Goal: Transaction & Acquisition: Purchase product/service

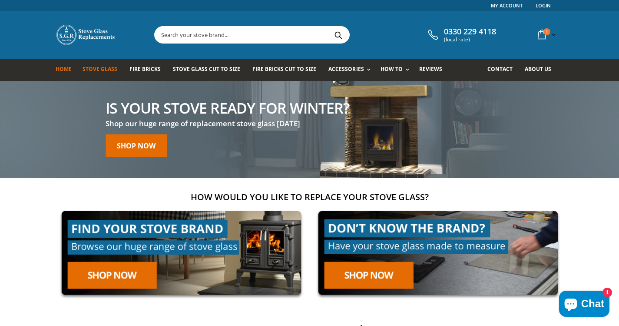
click at [95, 65] on span "Stove Glass" at bounding box center [100, 68] width 35 height 7
